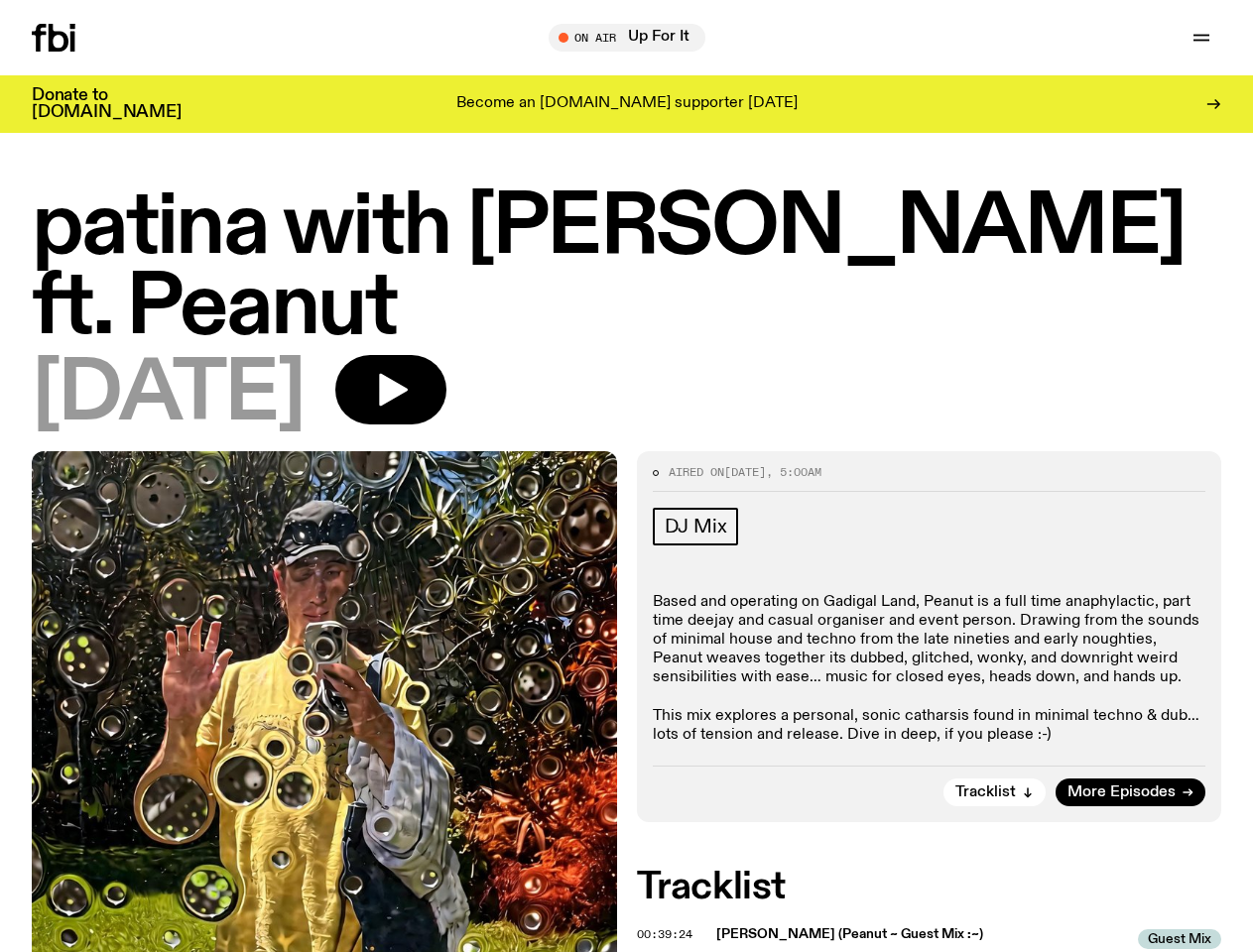
click at [0, 0] on icon "button" at bounding box center [0, 0] width 0 height 0
click at [635, 38] on input "text" at bounding box center [639, 38] width 480 height 17
click at [994, 38] on div at bounding box center [1063, 38] width 319 height 28
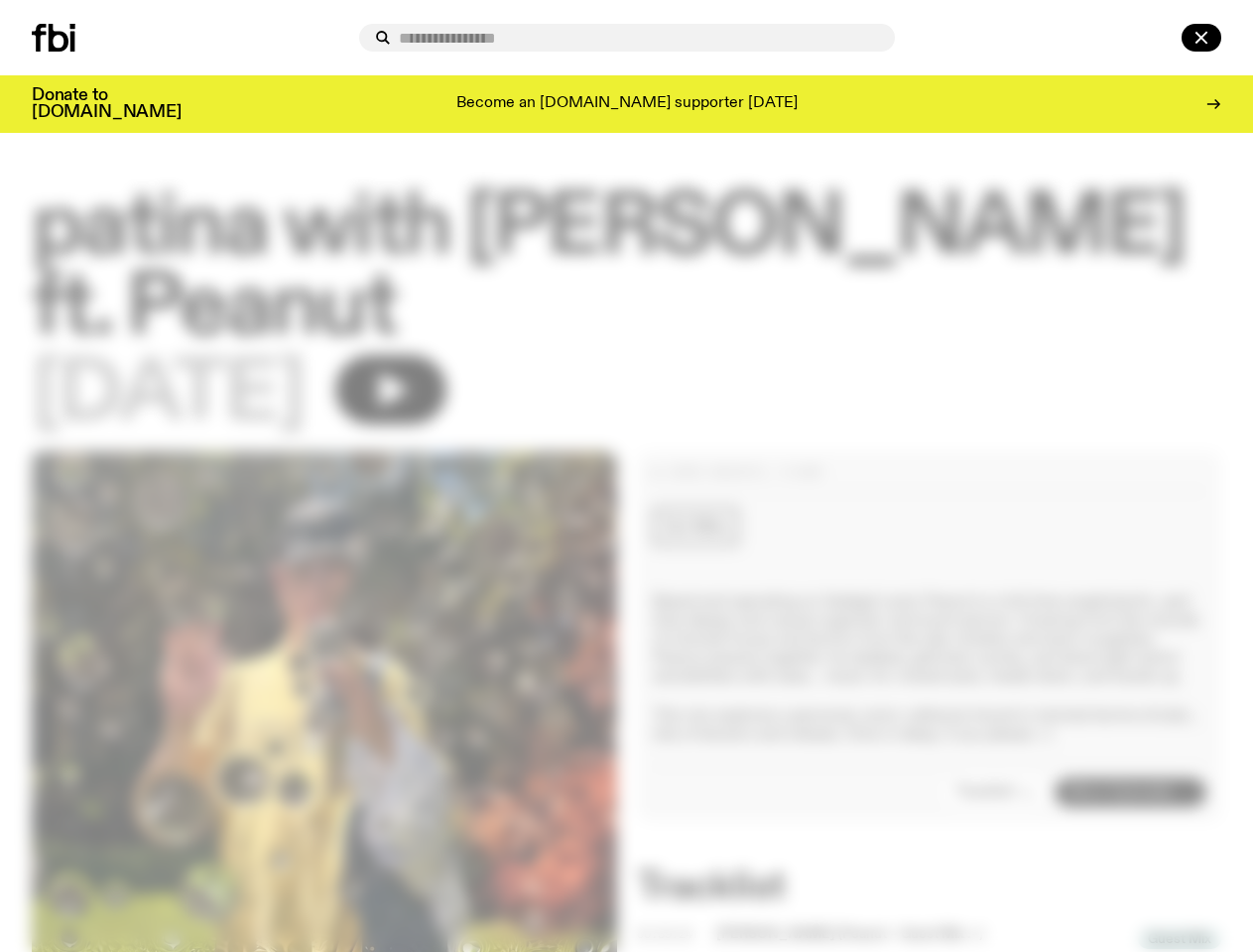
click at [1155, 38] on div at bounding box center [1174, 38] width 95 height 28
click at [506, 320] on div at bounding box center [626, 476] width 1253 height 952
click at [996, 740] on div at bounding box center [626, 476] width 1253 height 952
click at [668, 882] on div at bounding box center [626, 476] width 1253 height 952
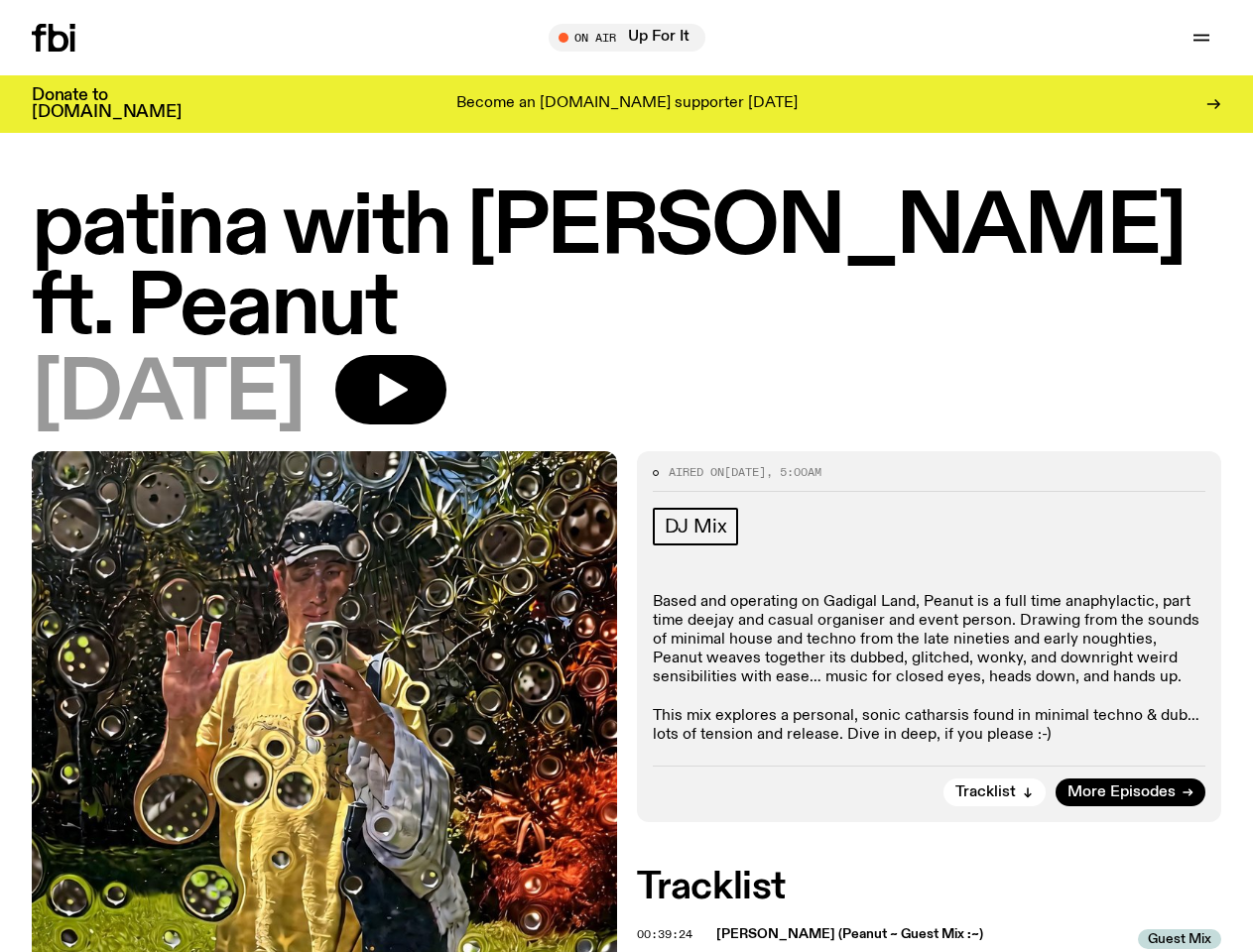
click at [922, 925] on span "[PERSON_NAME] (Peanut ~ Guest Mix :~)" at bounding box center [922, 934] width 411 height 19
